Goal: Find specific page/section: Find specific page/section

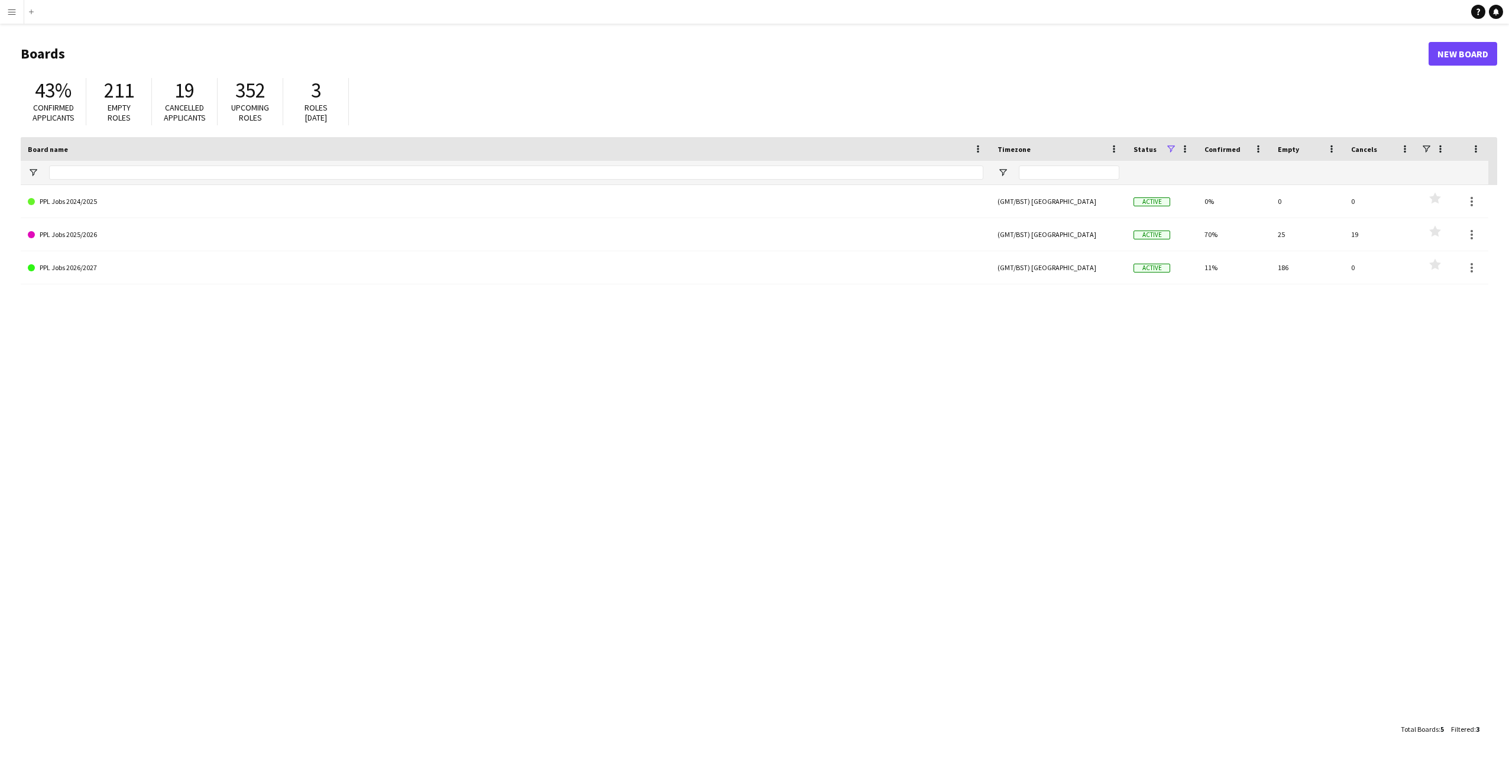
click at [15, 10] on app-icon "Menu" at bounding box center [11, 11] width 9 height 9
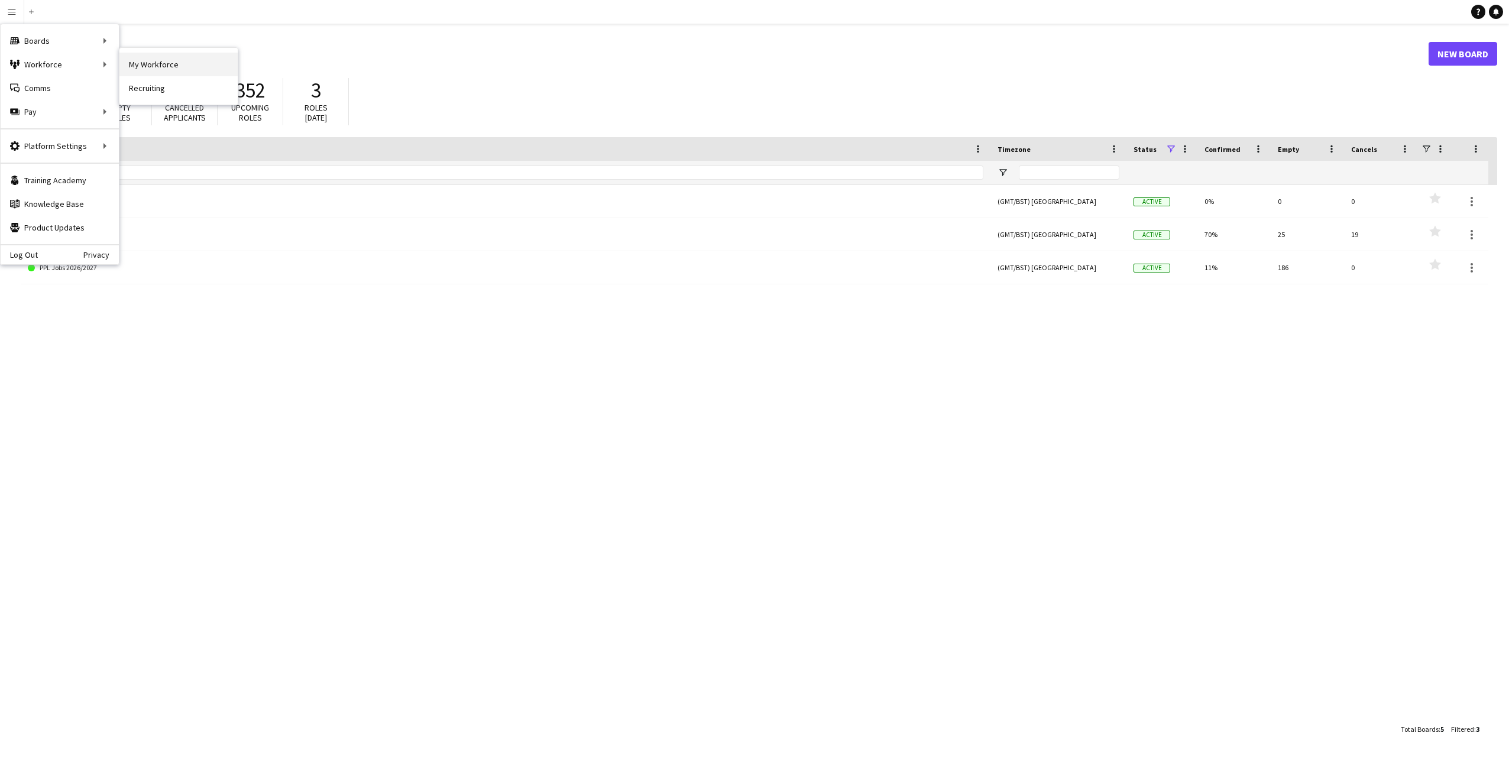
click at [143, 64] on link "My Workforce" at bounding box center [178, 65] width 118 height 24
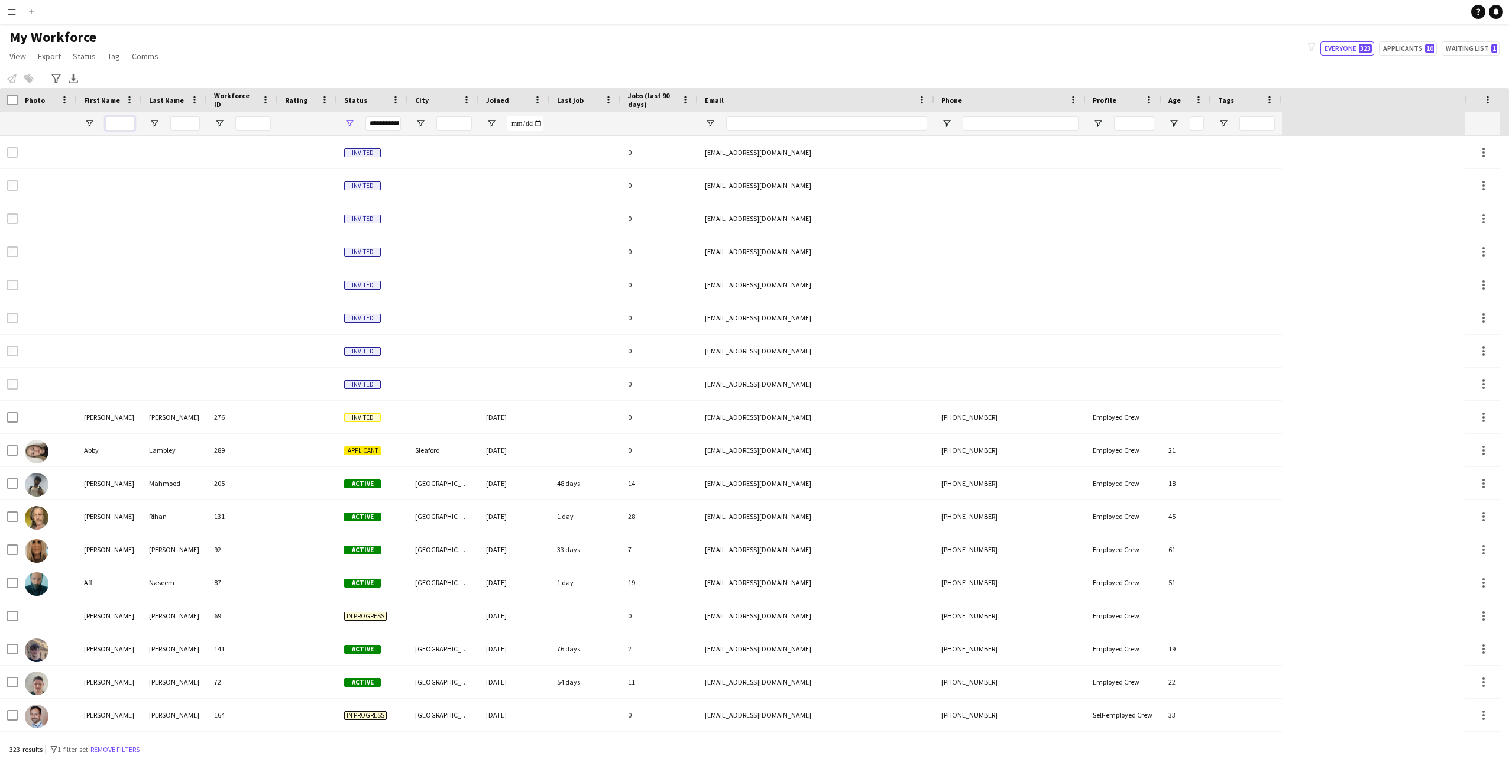
click at [113, 127] on input "First Name Filter Input" at bounding box center [120, 124] width 30 height 14
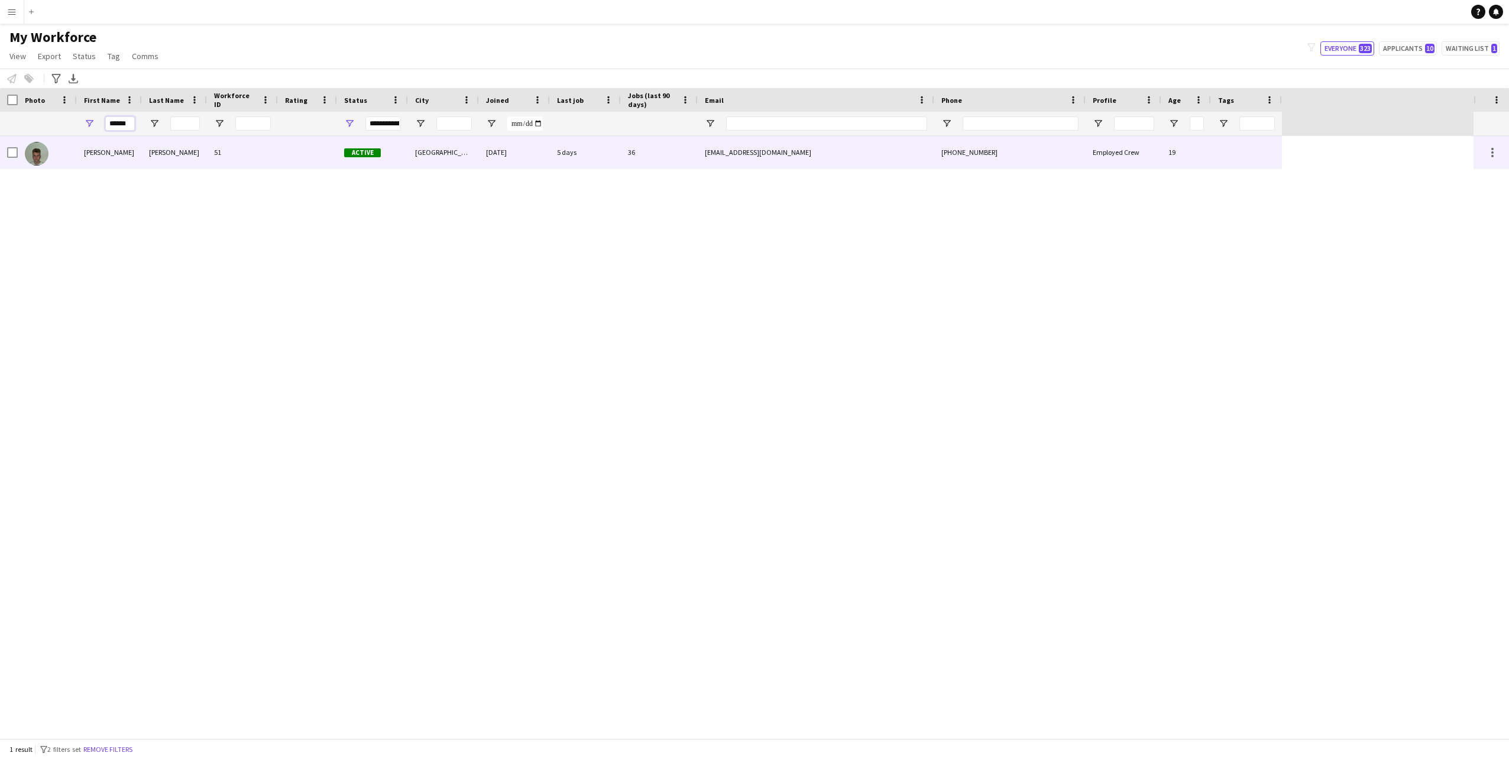
type input "******"
click at [106, 142] on div "[PERSON_NAME]" at bounding box center [109, 152] width 65 height 33
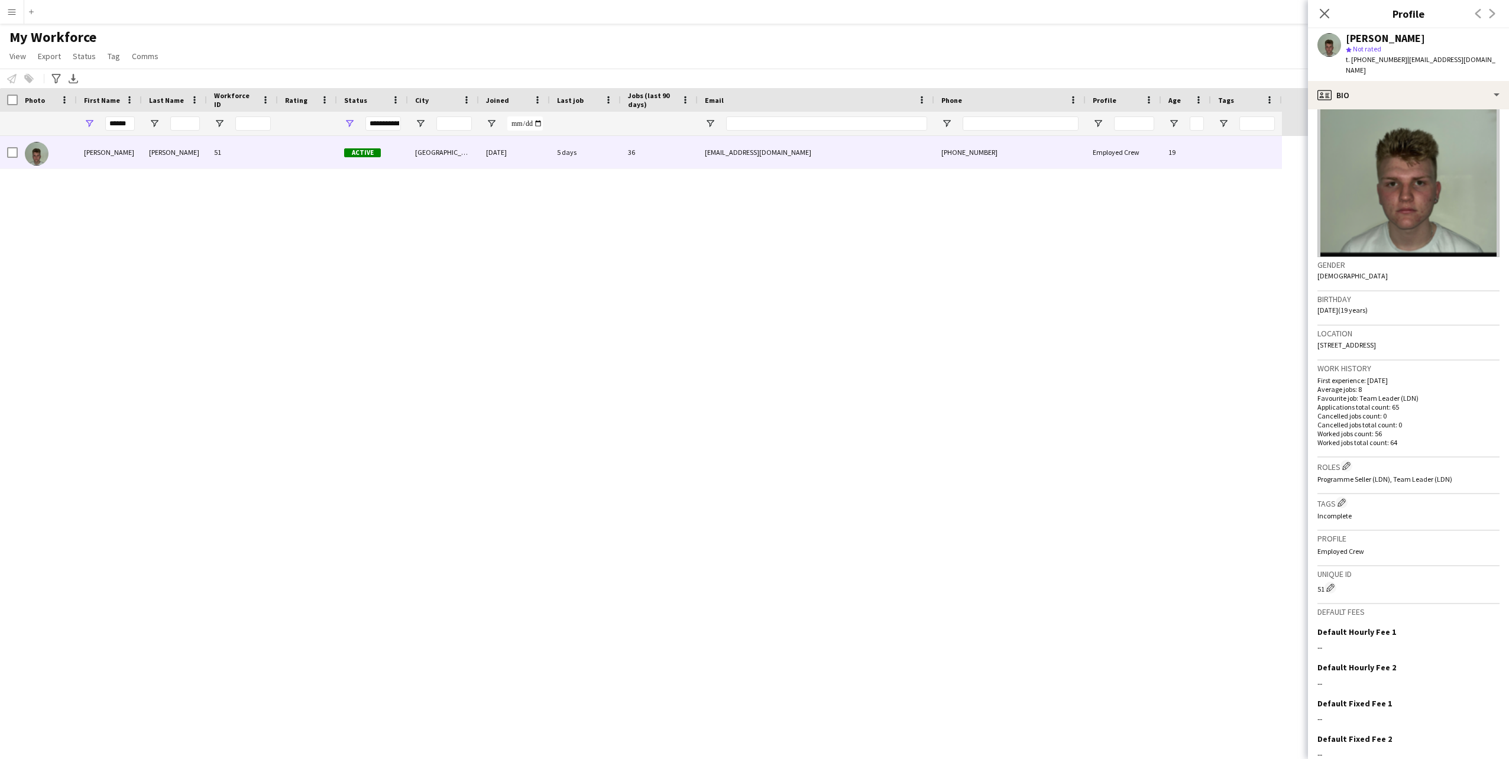
scroll to position [82, 0]
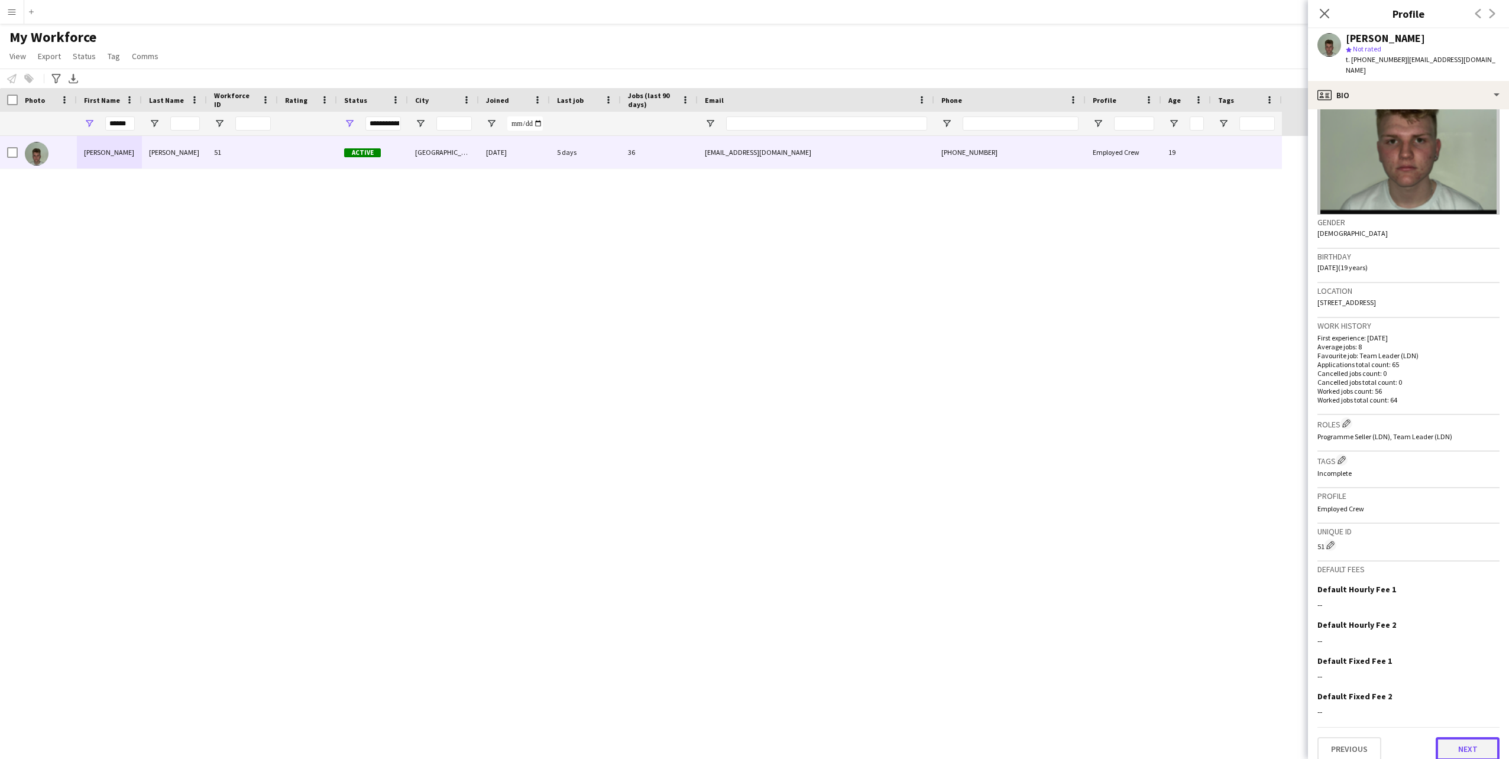
click at [1467, 737] on button "Next" at bounding box center [1468, 749] width 64 height 24
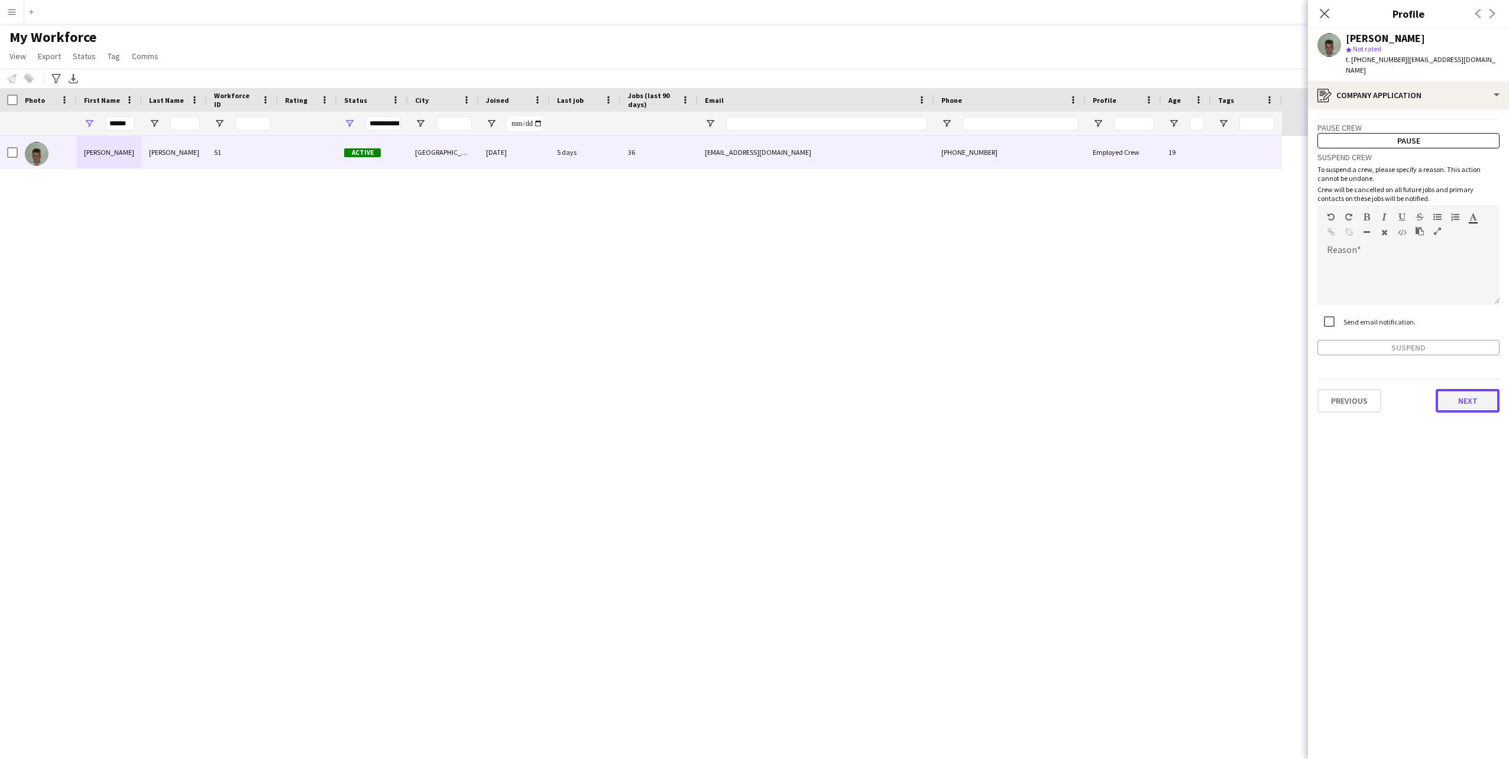
click at [1485, 392] on button "Next" at bounding box center [1468, 401] width 64 height 24
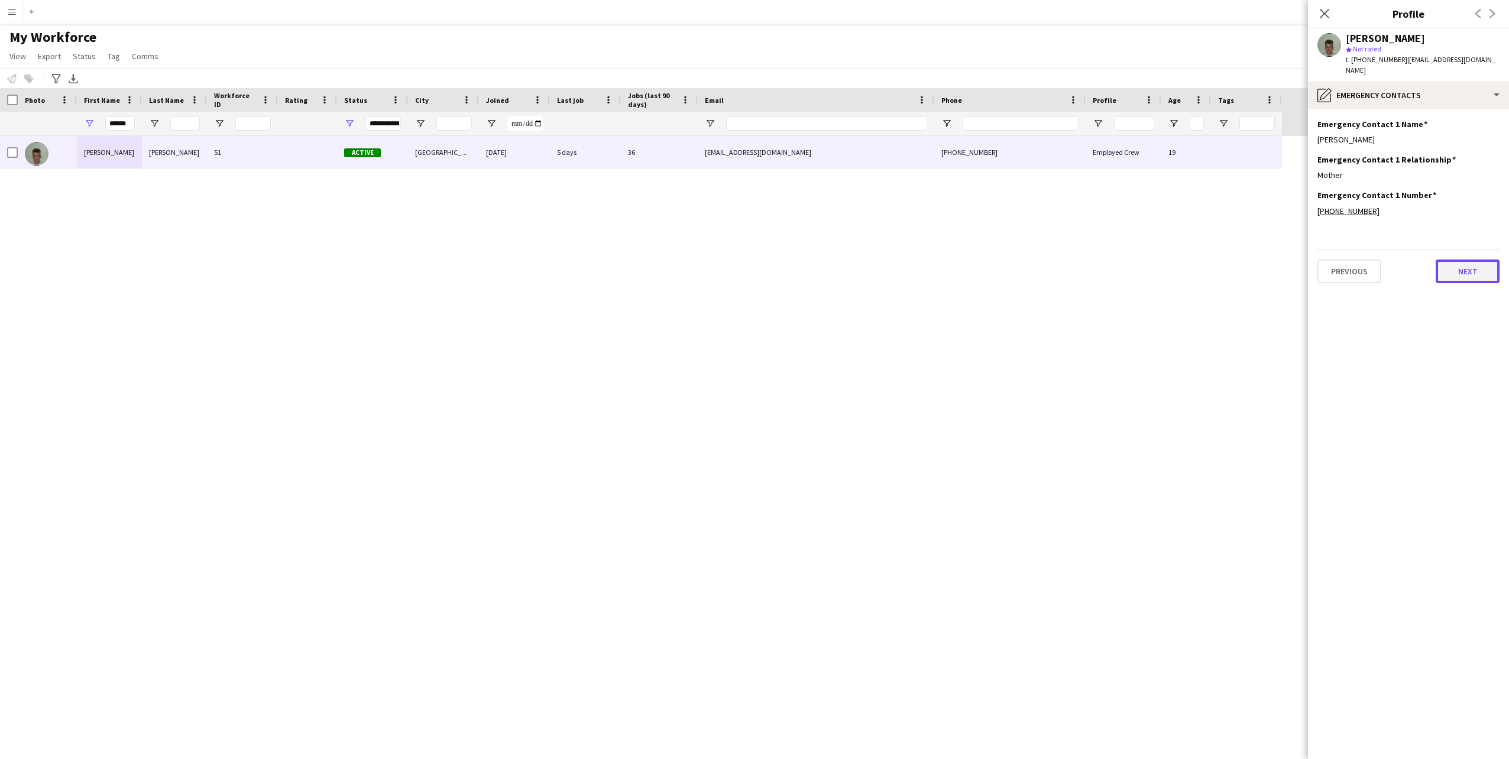
click at [1474, 266] on button "Next" at bounding box center [1468, 272] width 64 height 24
click at [1319, 12] on icon "Close pop-in" at bounding box center [1324, 13] width 11 height 11
